Goal: Understand process/instructions

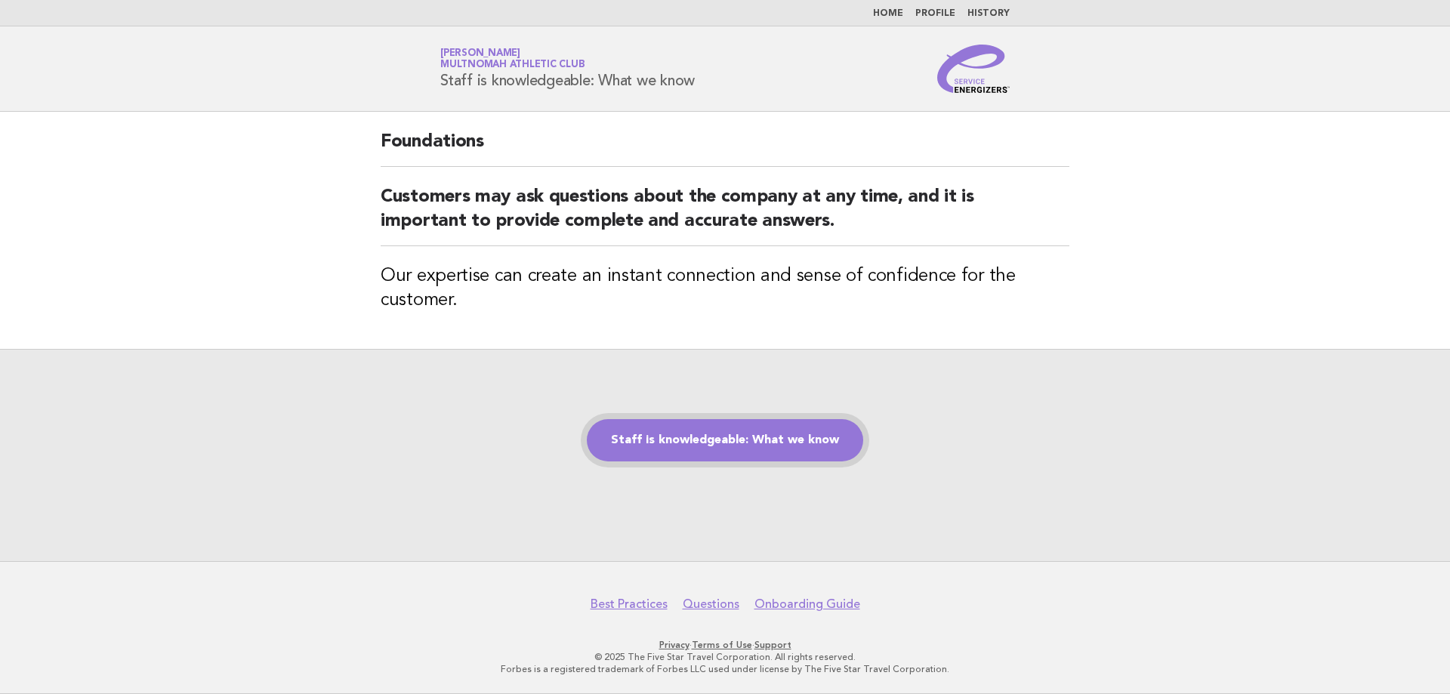
click at [743, 445] on link "Staff is knowledgeable: What we know" at bounding box center [725, 440] width 276 height 42
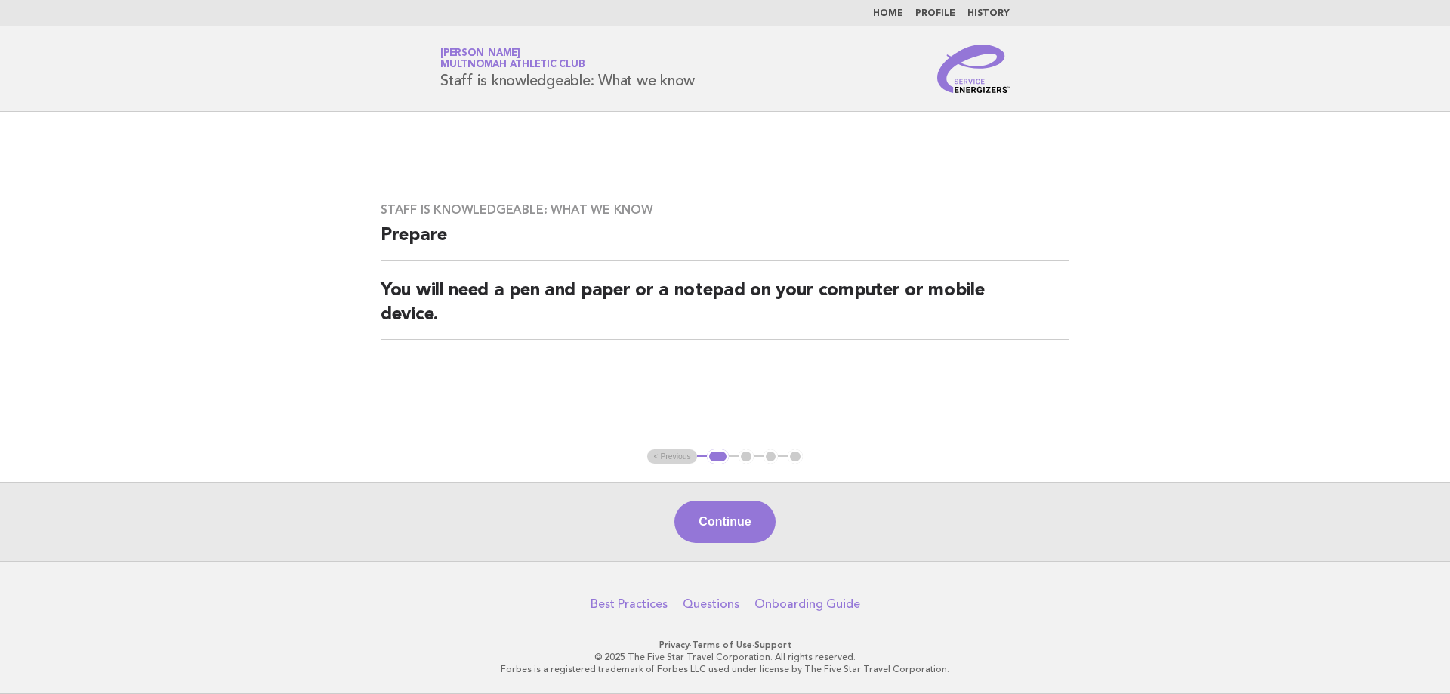
click at [724, 483] on main "Staff is knowledgeable: What we know Prepare You will need a pen and paper or a…" at bounding box center [725, 336] width 1450 height 449
click at [723, 520] on button "Continue" at bounding box center [725, 522] width 100 height 42
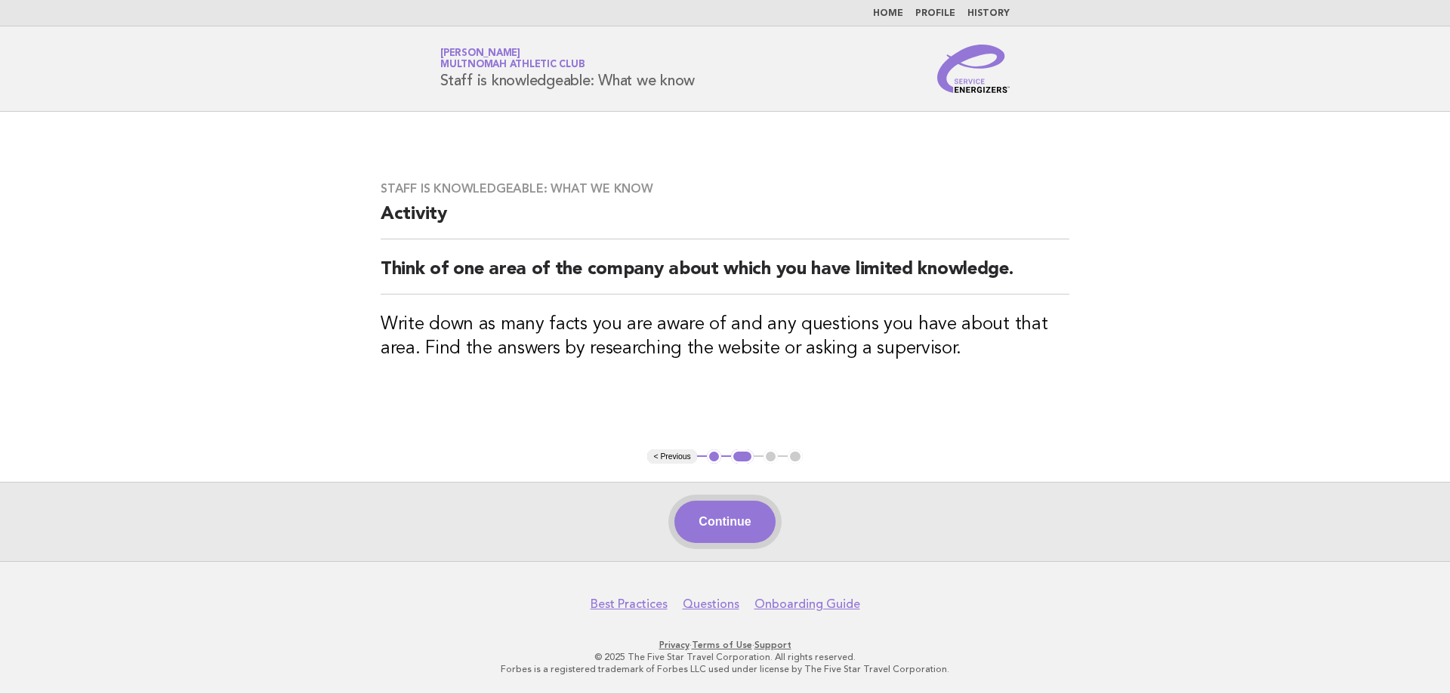
click at [716, 517] on button "Continue" at bounding box center [725, 522] width 100 height 42
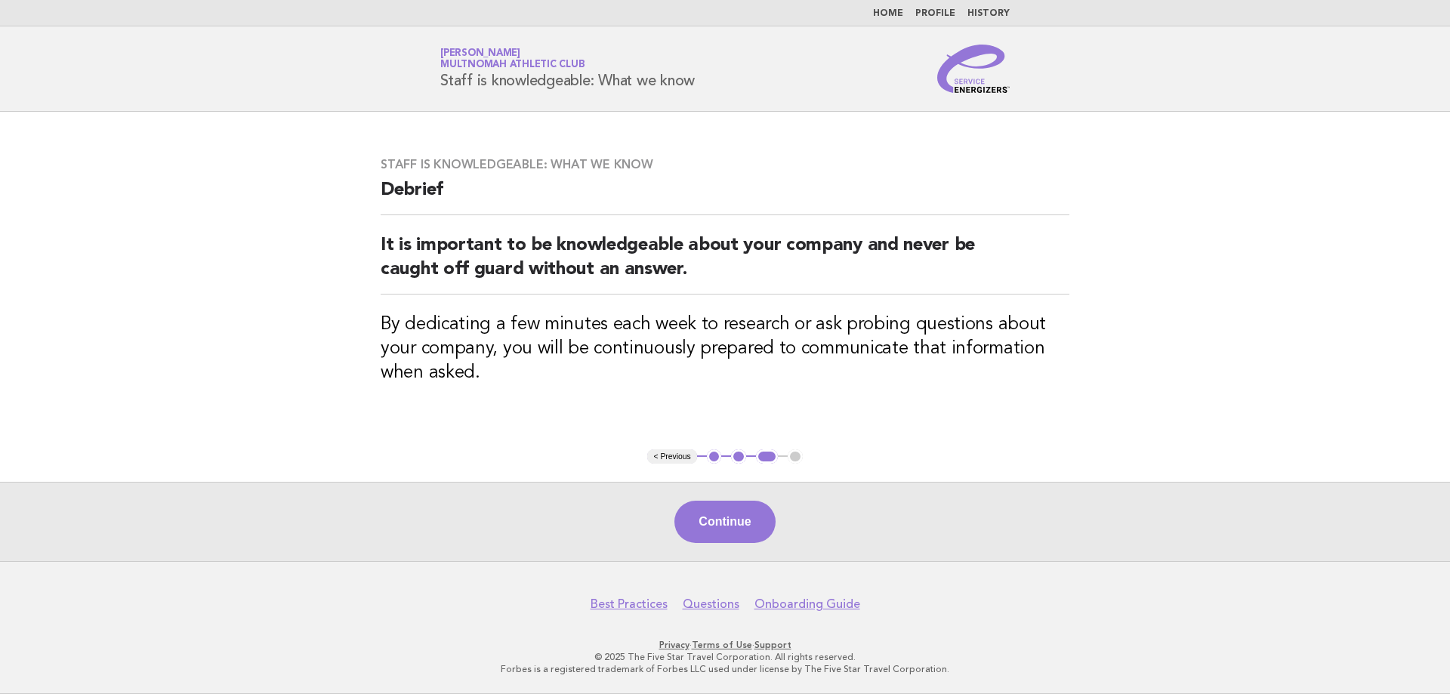
click at [710, 517] on button "Continue" at bounding box center [725, 522] width 100 height 42
